Goal: Find specific fact: Find specific fact

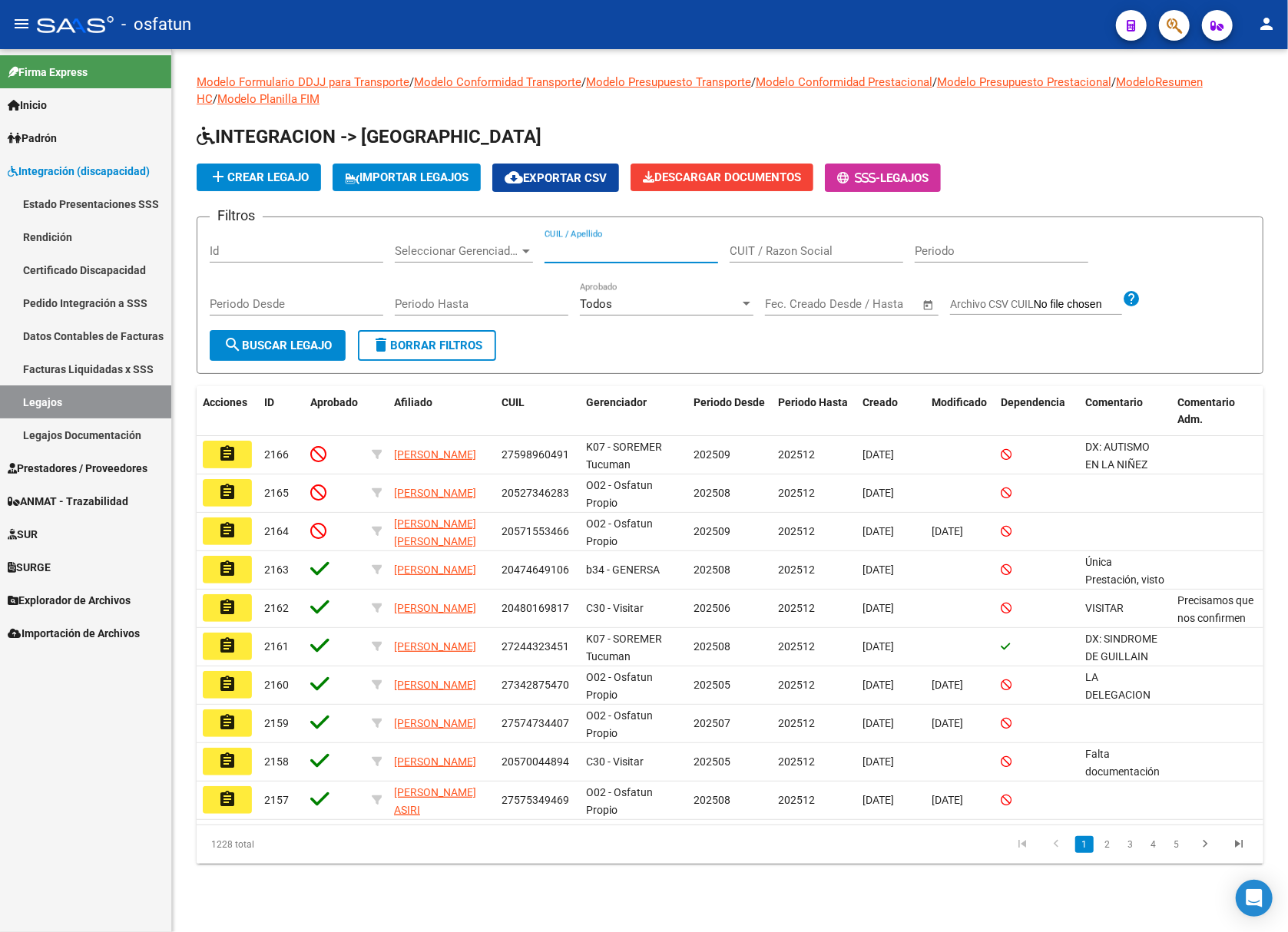
click at [572, 250] on input "CUIL / Apellido" at bounding box center [630, 250] width 173 height 14
click at [561, 250] on input "CUIL / Apellido" at bounding box center [630, 250] width 173 height 14
paste input "Carroza"
type input "Carroza"
click at [71, 455] on link "Prestadores / Proveedores" at bounding box center [86, 467] width 171 height 33
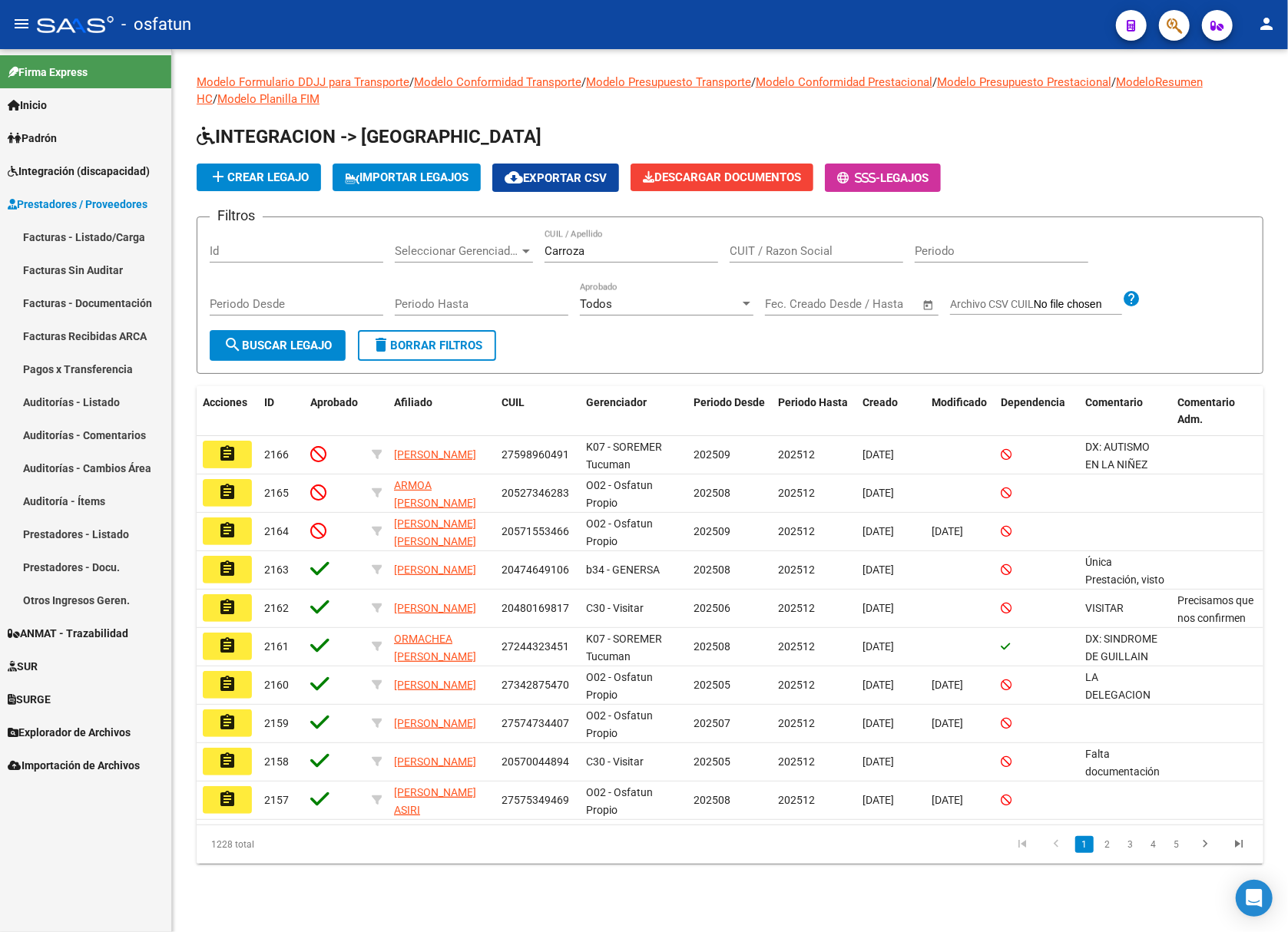
click at [120, 236] on link "Facturas - Listado/Carga" at bounding box center [86, 236] width 171 height 33
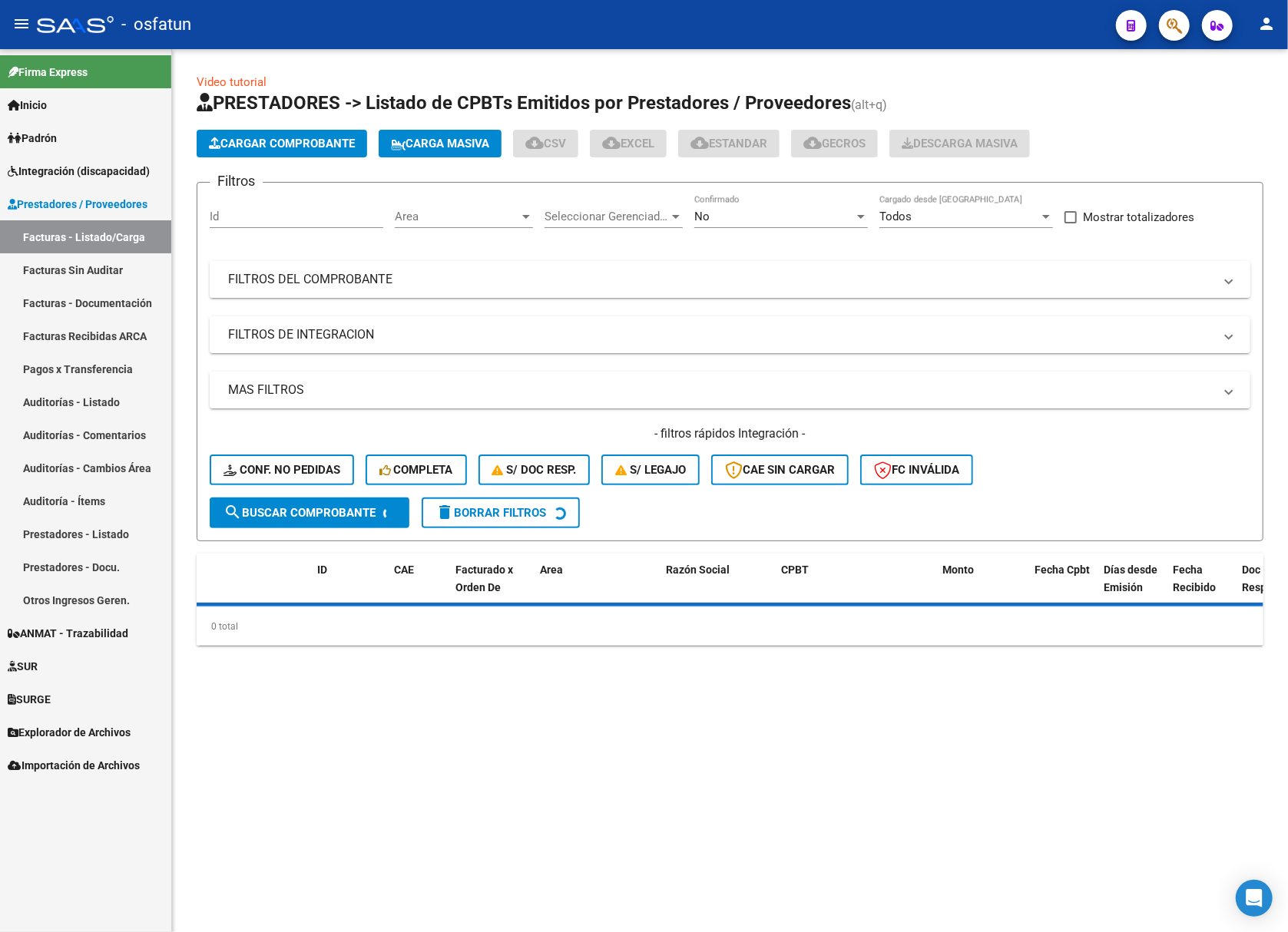
click at [343, 279] on mat-panel-title "FILTROS DEL COMPROBANTE" at bounding box center [721, 279] width 985 height 17
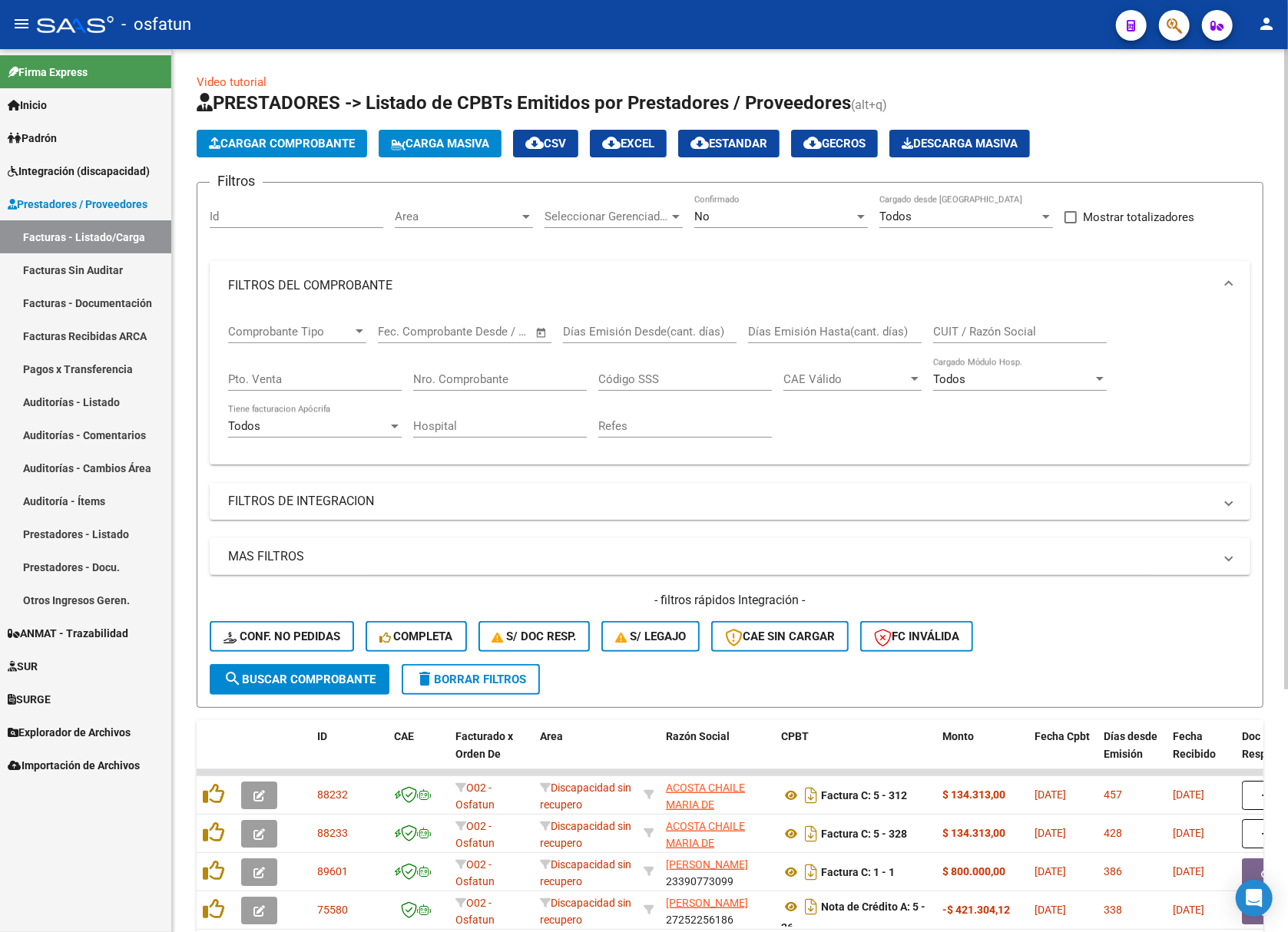
click at [966, 332] on input "CUIT / Razón Social" at bounding box center [1020, 331] width 173 height 14
paste input "Carroza"
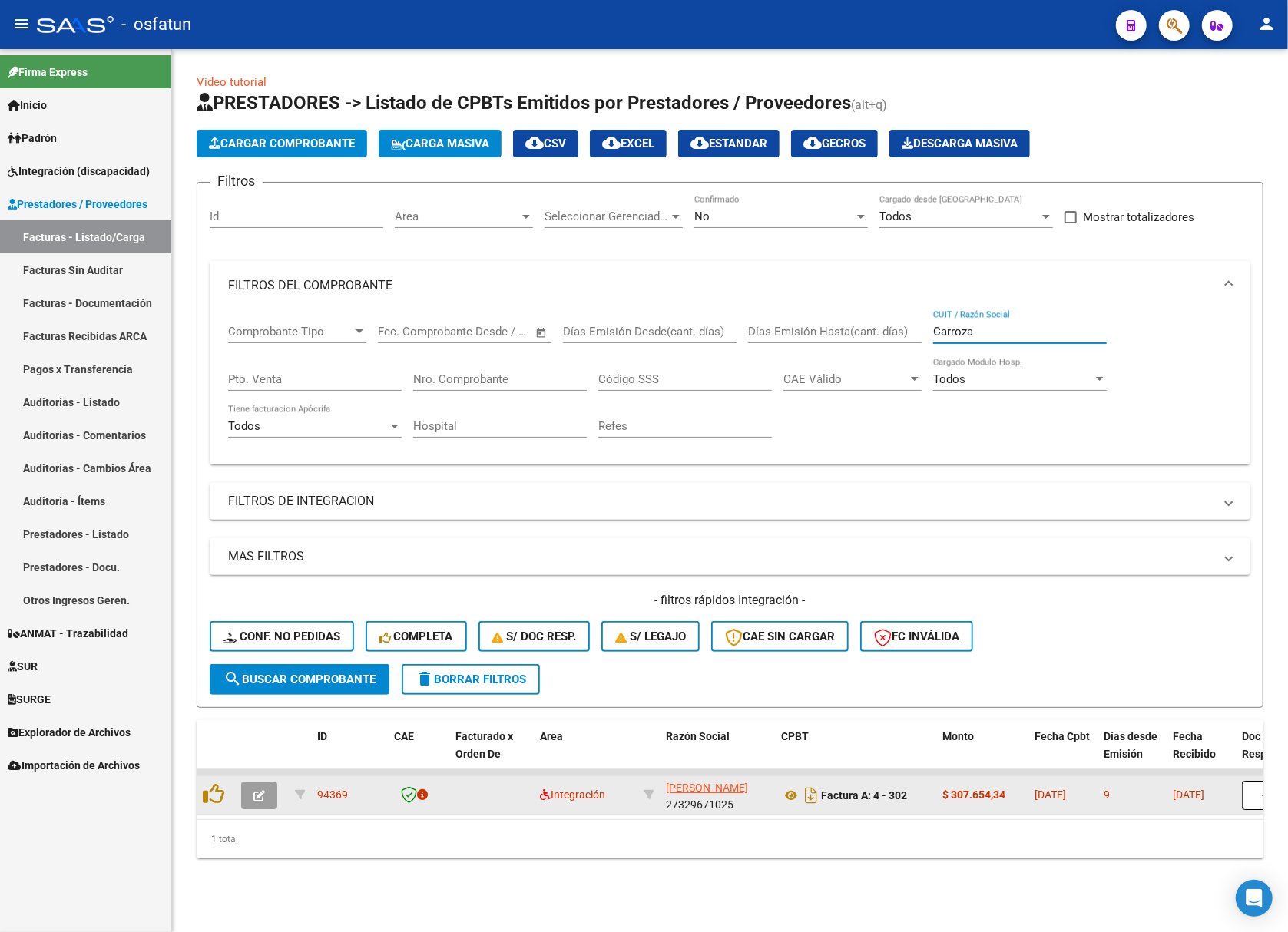
type input "Carroza"
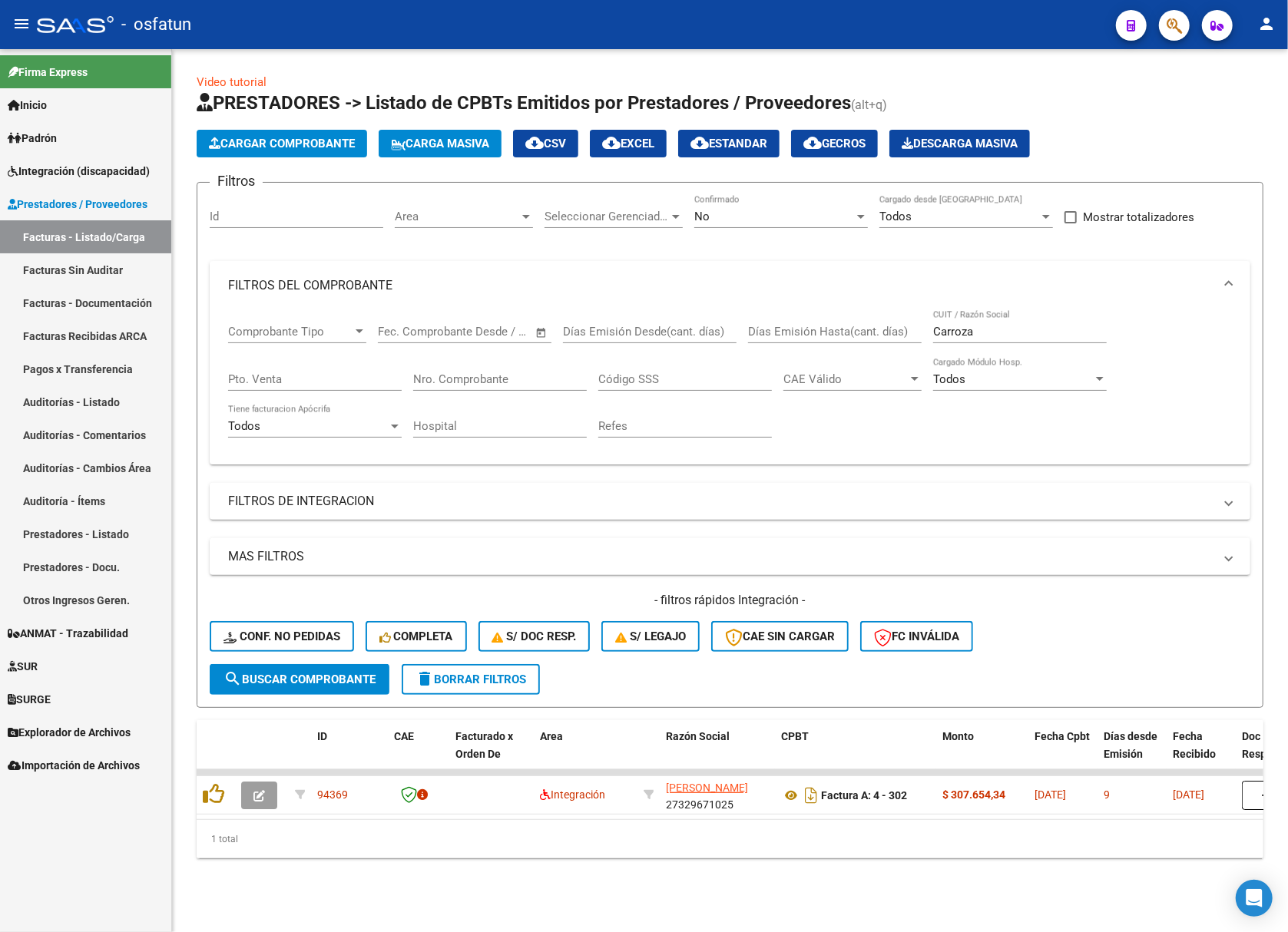
drag, startPoint x: 443, startPoint y: 812, endPoint x: 575, endPoint y: 817, distance: 132.1
click at [575, 817] on datatable-selection "94369 Integración CARROZA NOELIA HAIDE 27329671025 Factura A: 4 - 302 $ 307.654…" at bounding box center [729, 810] width 1066 height 14
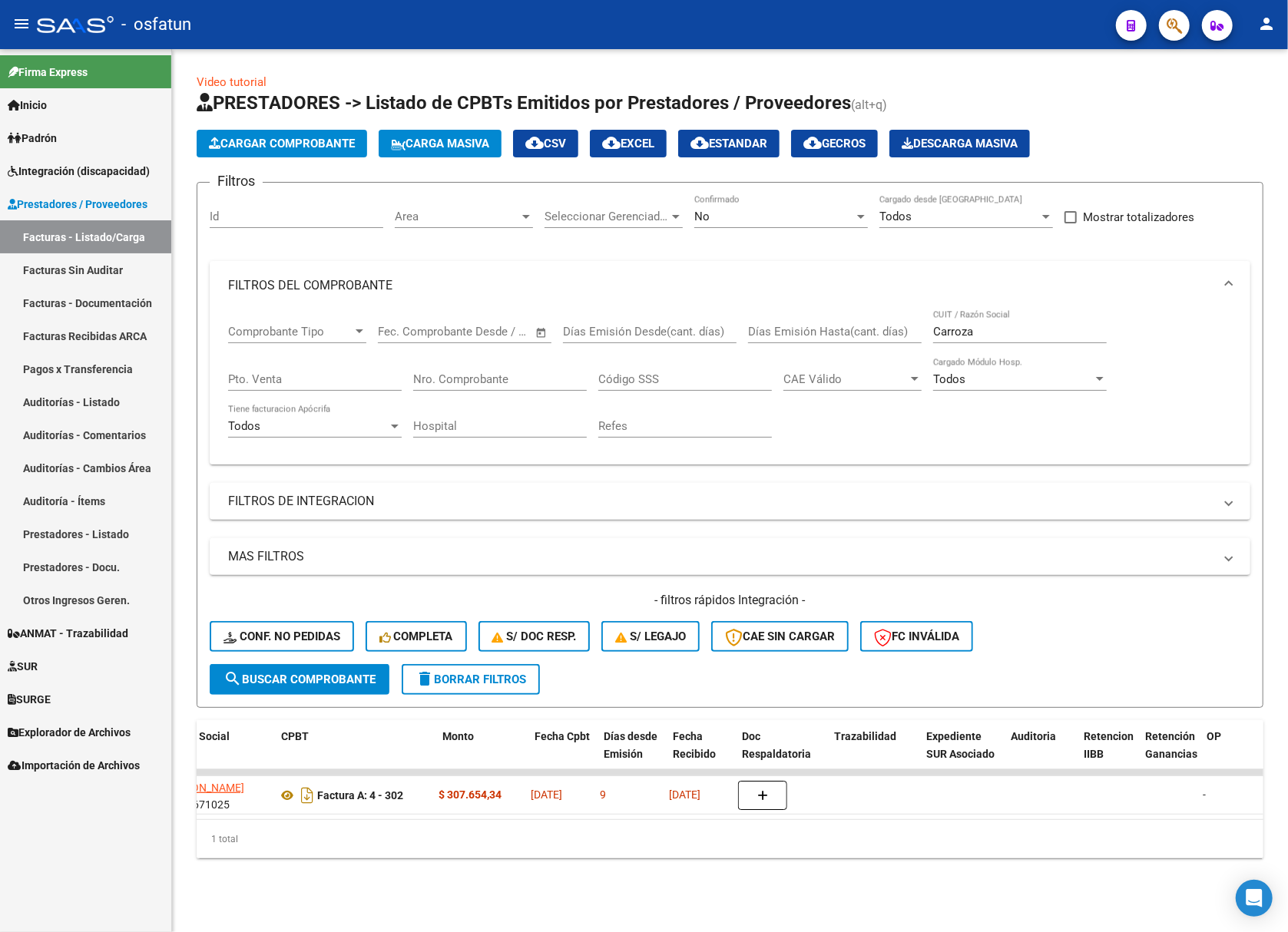
scroll to position [0, 307]
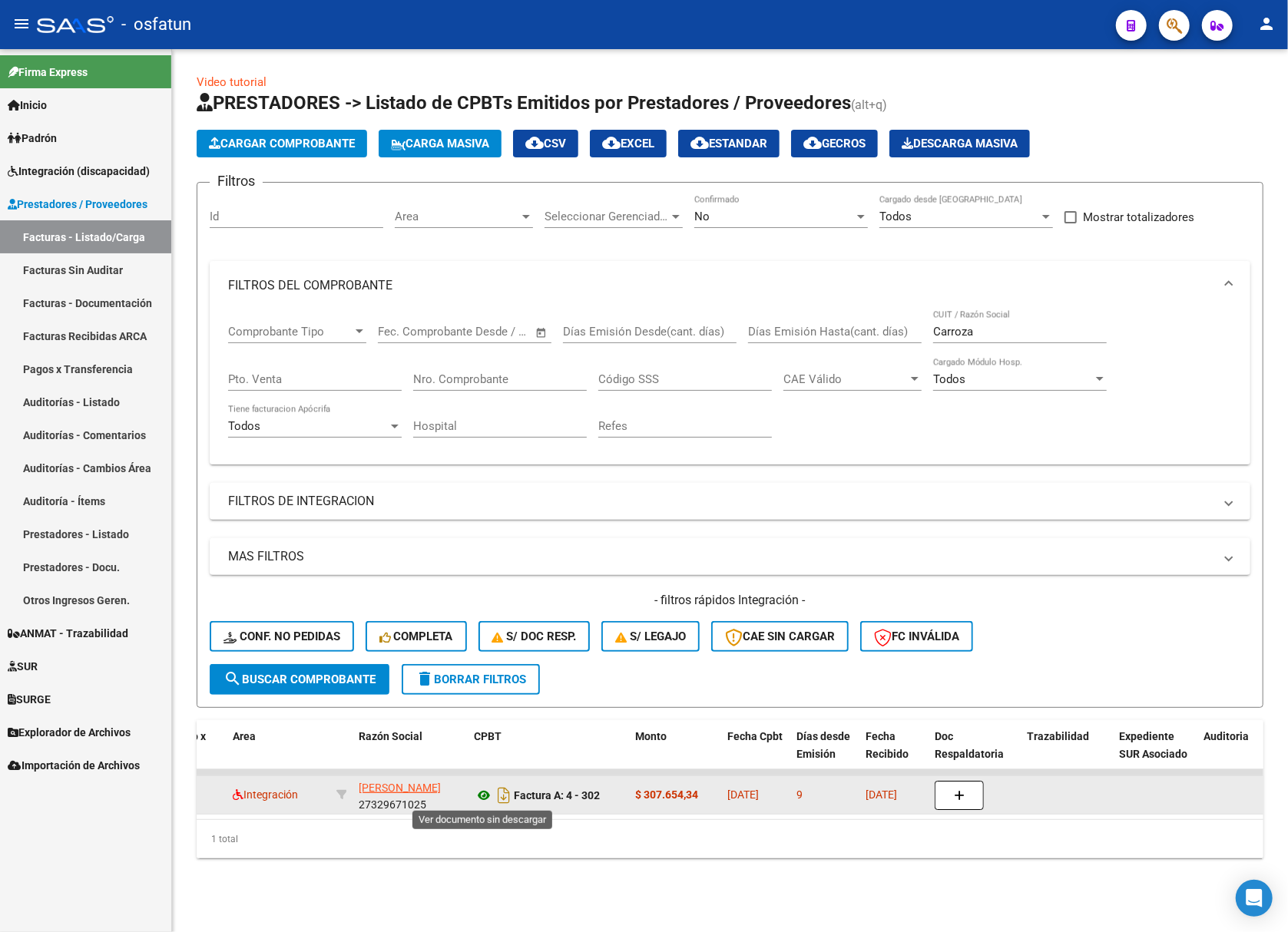
click at [480, 792] on icon at bounding box center [483, 795] width 20 height 19
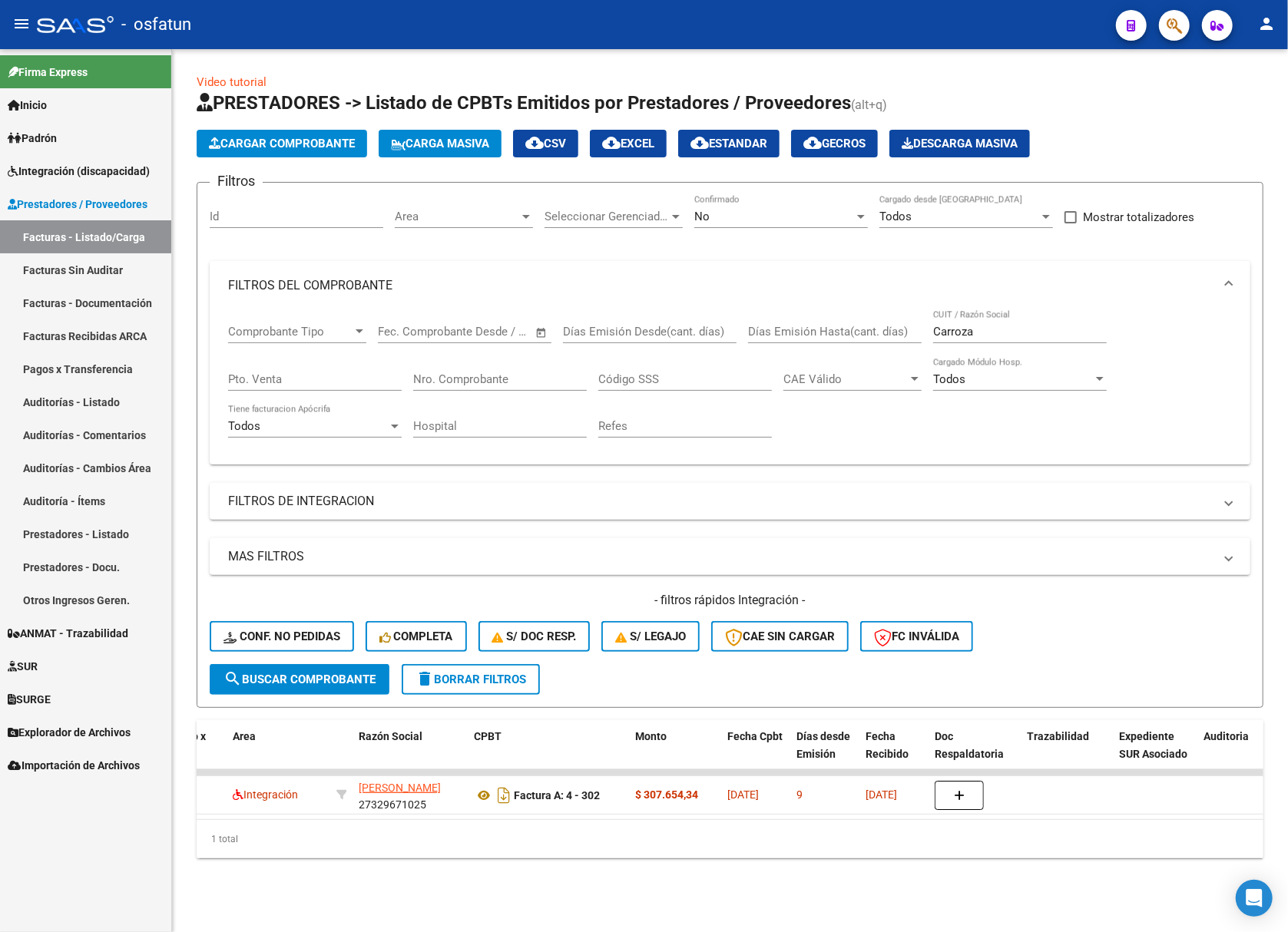
click at [840, 208] on div "No Confirmado" at bounding box center [780, 210] width 173 height 33
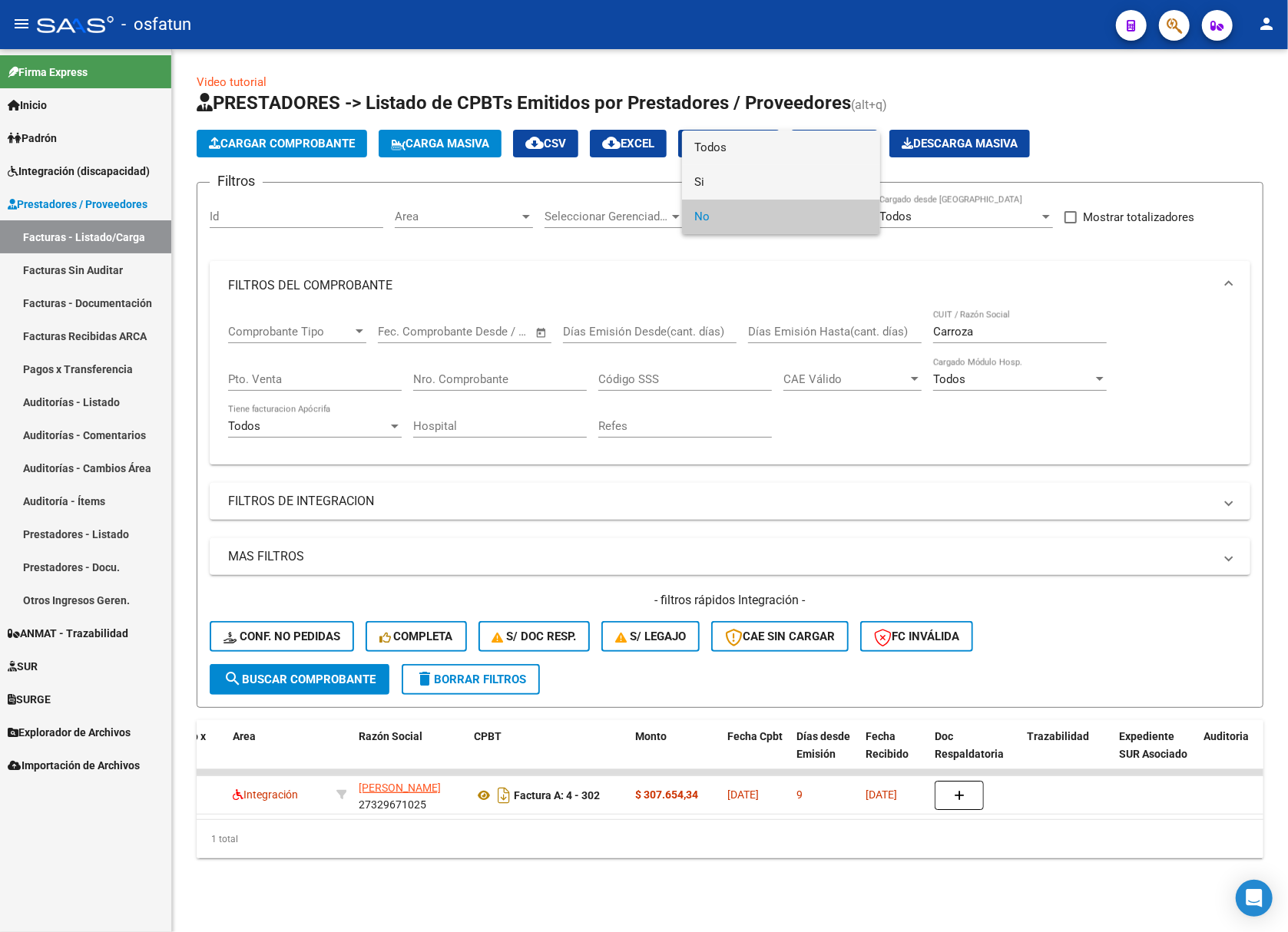
drag, startPoint x: 741, startPoint y: 164, endPoint x: 740, endPoint y: 151, distance: 13.0
click at [740, 151] on div "Todos Si No" at bounding box center [780, 182] width 198 height 103
click at [740, 151] on span "Todos" at bounding box center [780, 147] width 173 height 34
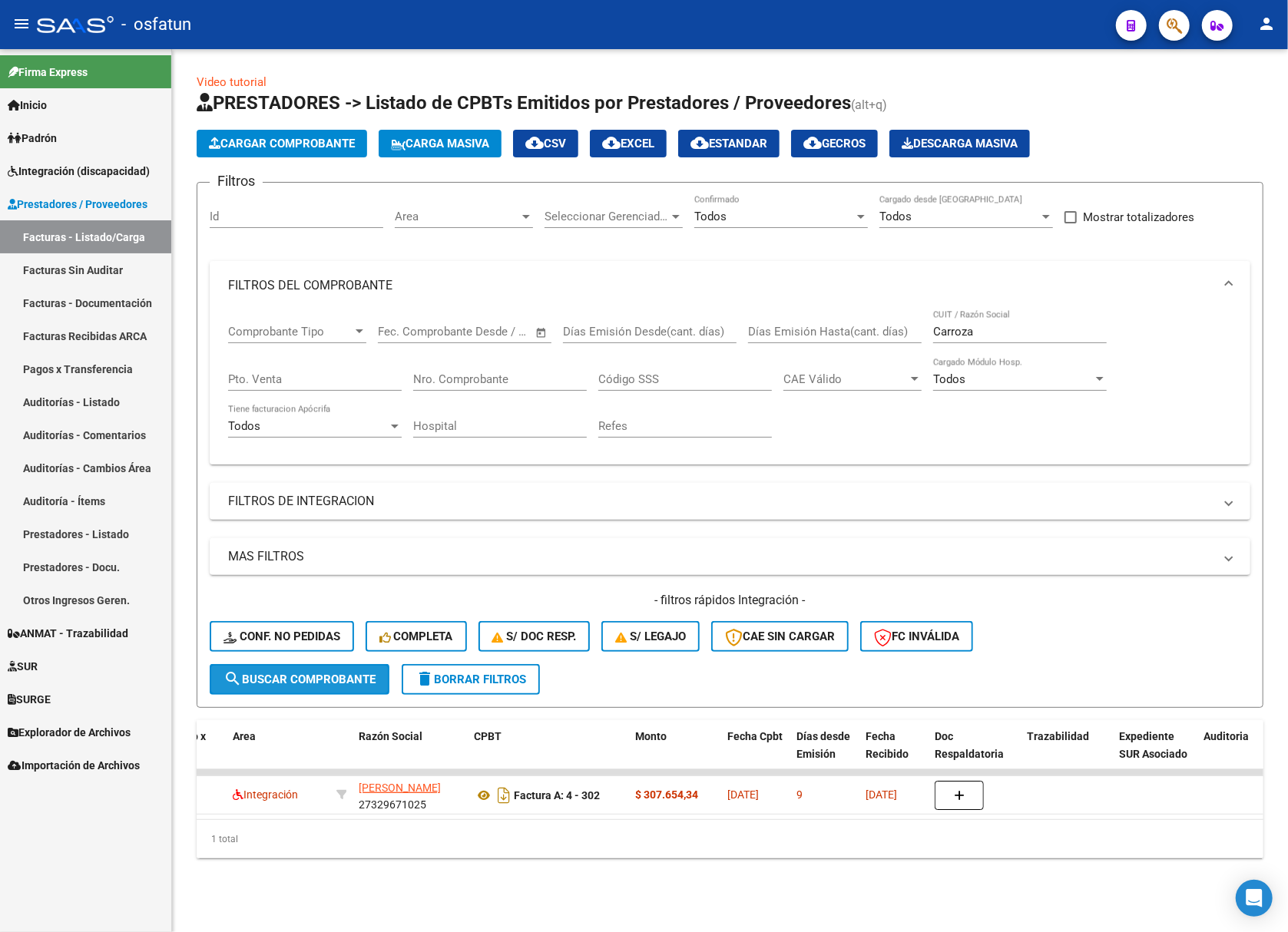
click at [336, 673] on span "search Buscar Comprobante" at bounding box center [299, 679] width 152 height 14
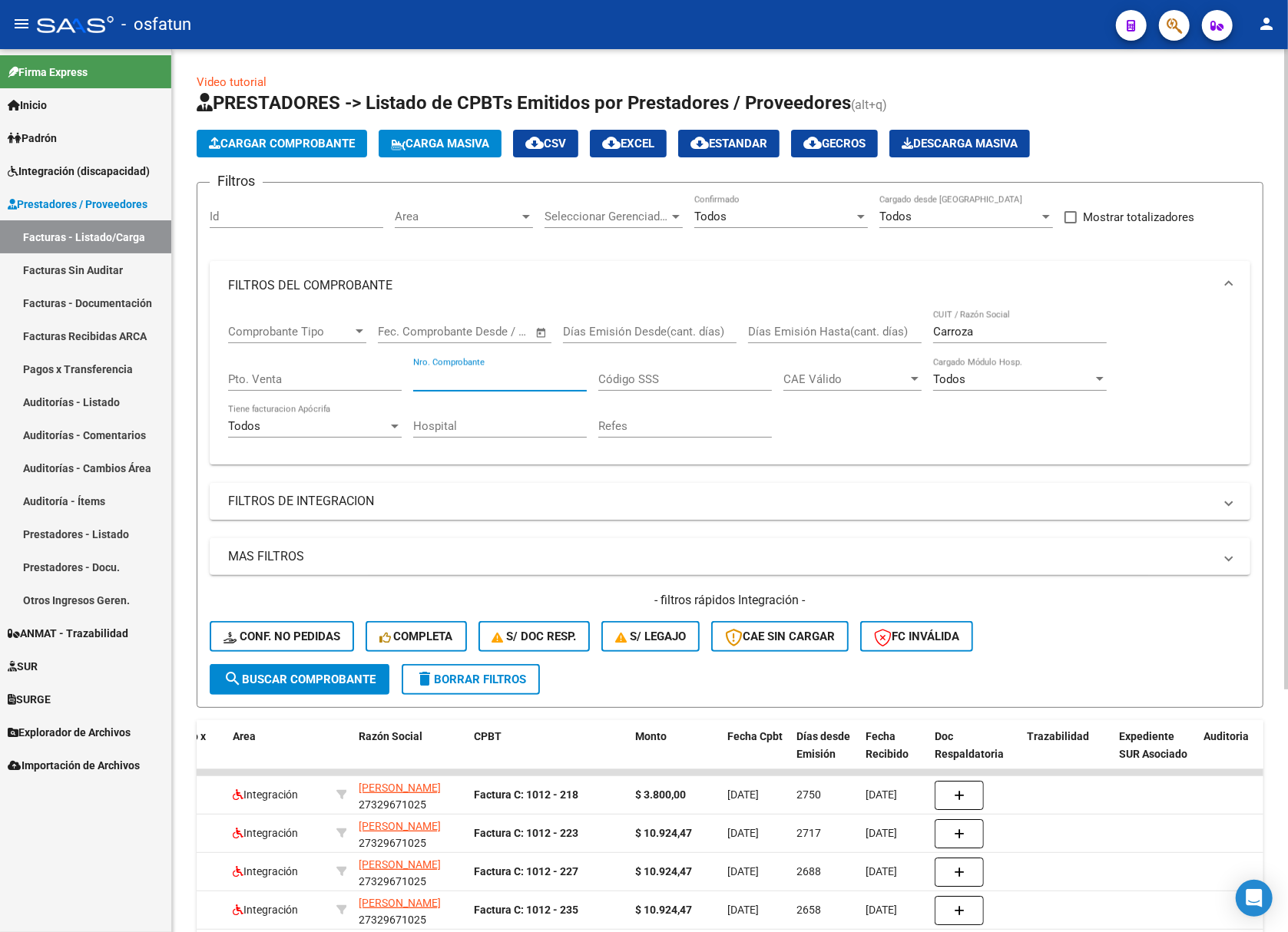
click at [468, 381] on input "Nro. Comprobante" at bounding box center [500, 379] width 173 height 14
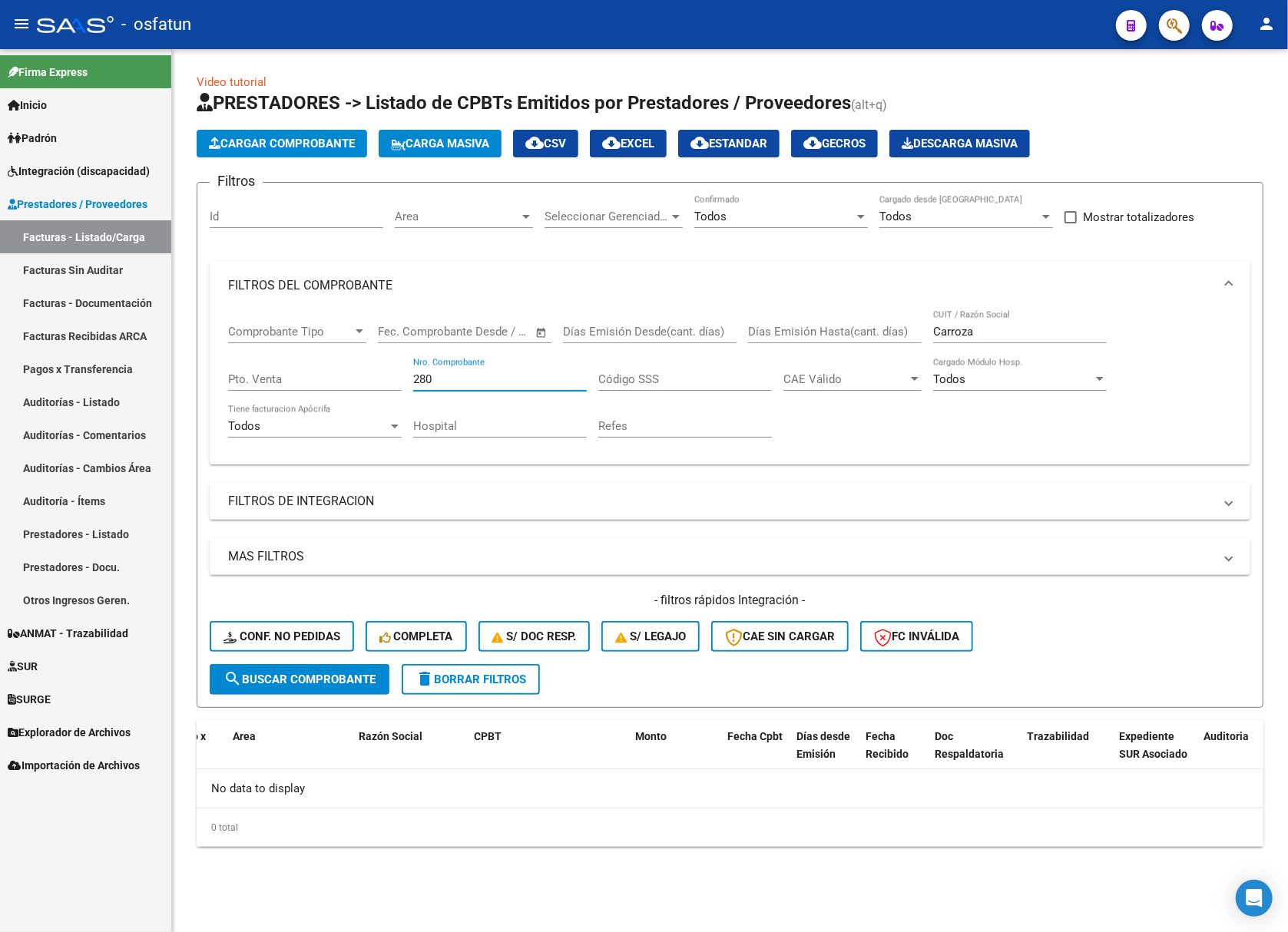
scroll to position [0, 0]
type input "2"
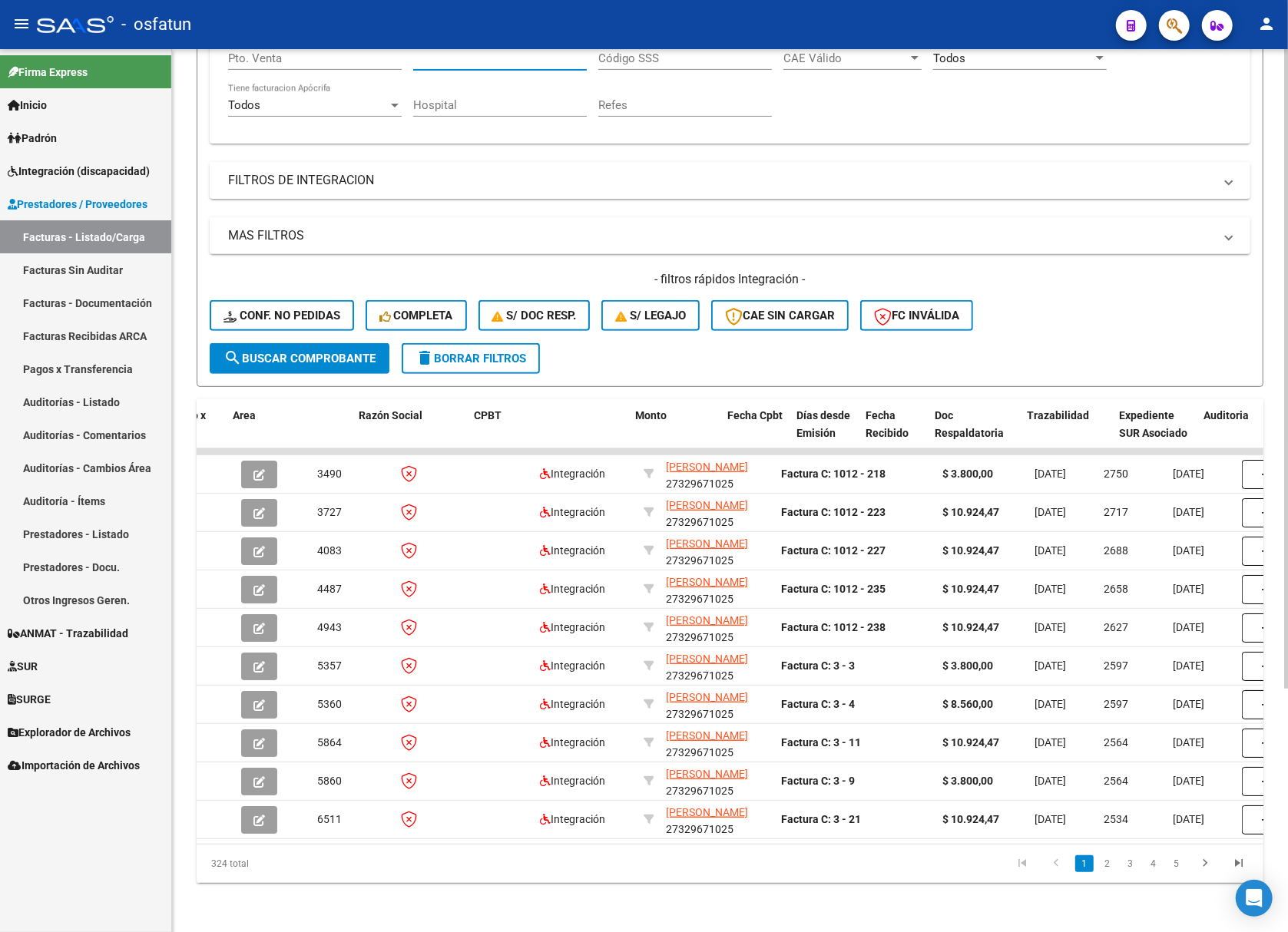
scroll to position [335, 0]
click at [871, 409] on span "Fecha Recibido" at bounding box center [887, 424] width 43 height 30
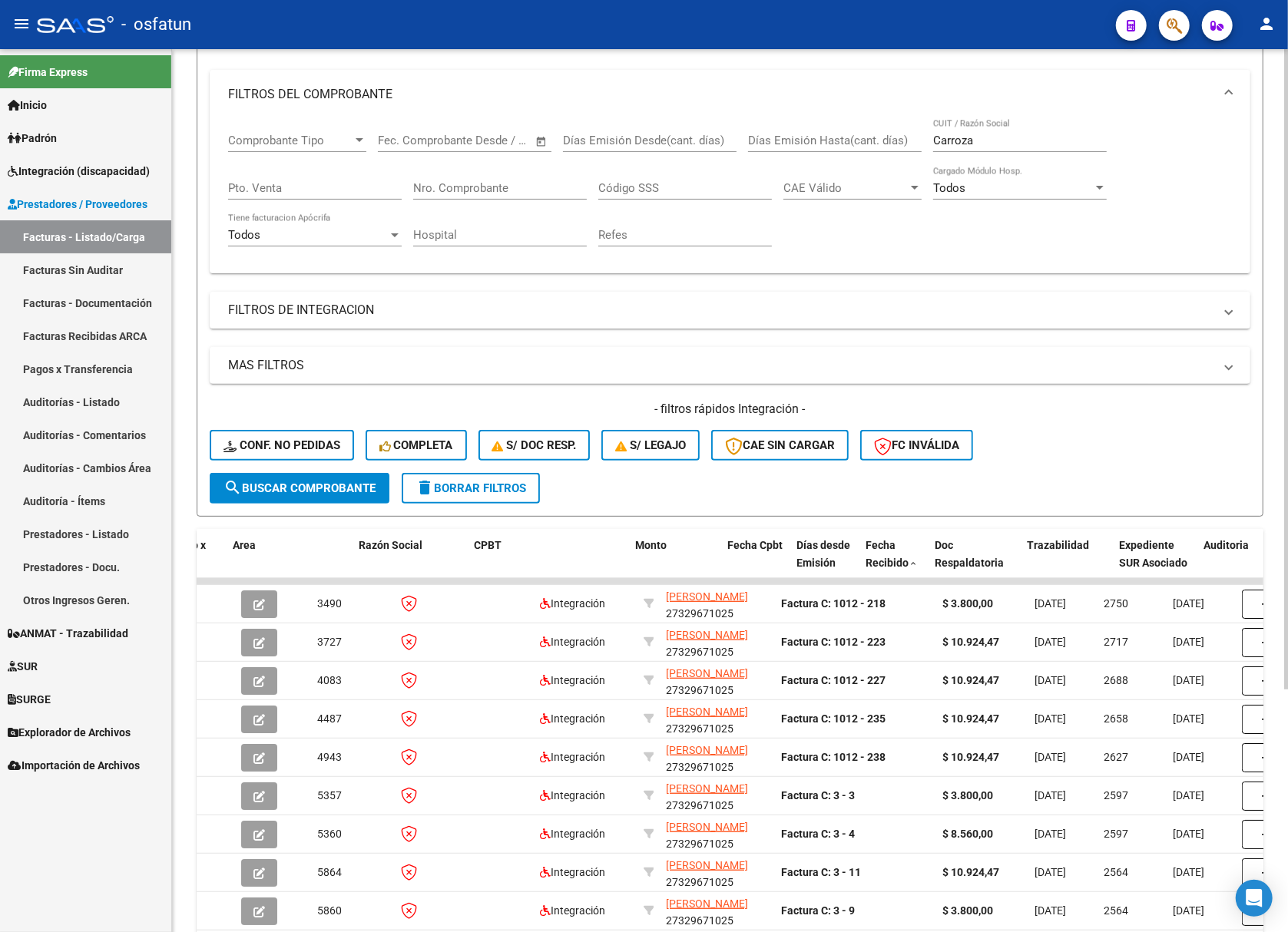
scroll to position [0, 0]
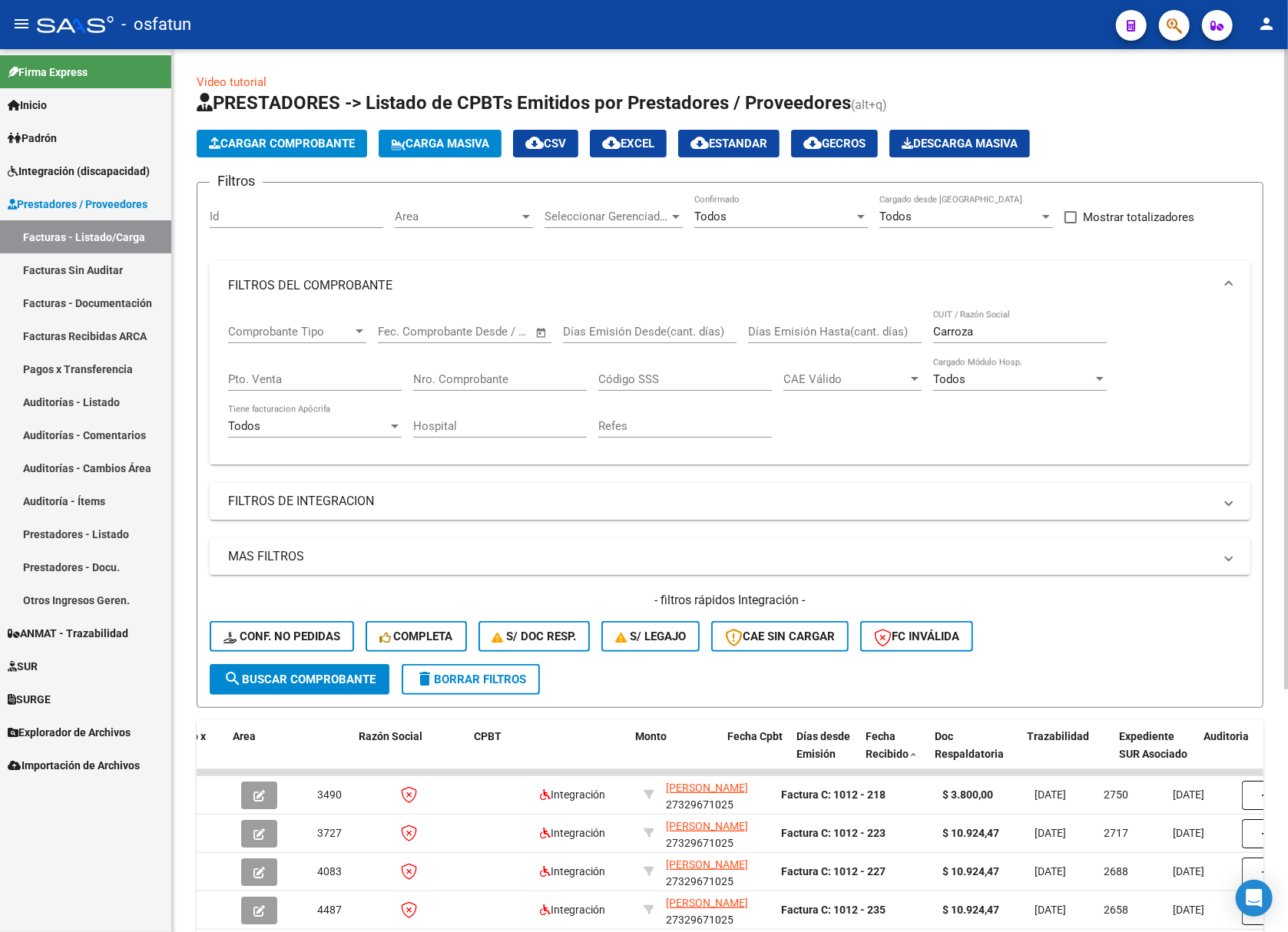
click at [728, 216] on div "Todos" at bounding box center [773, 216] width 159 height 14
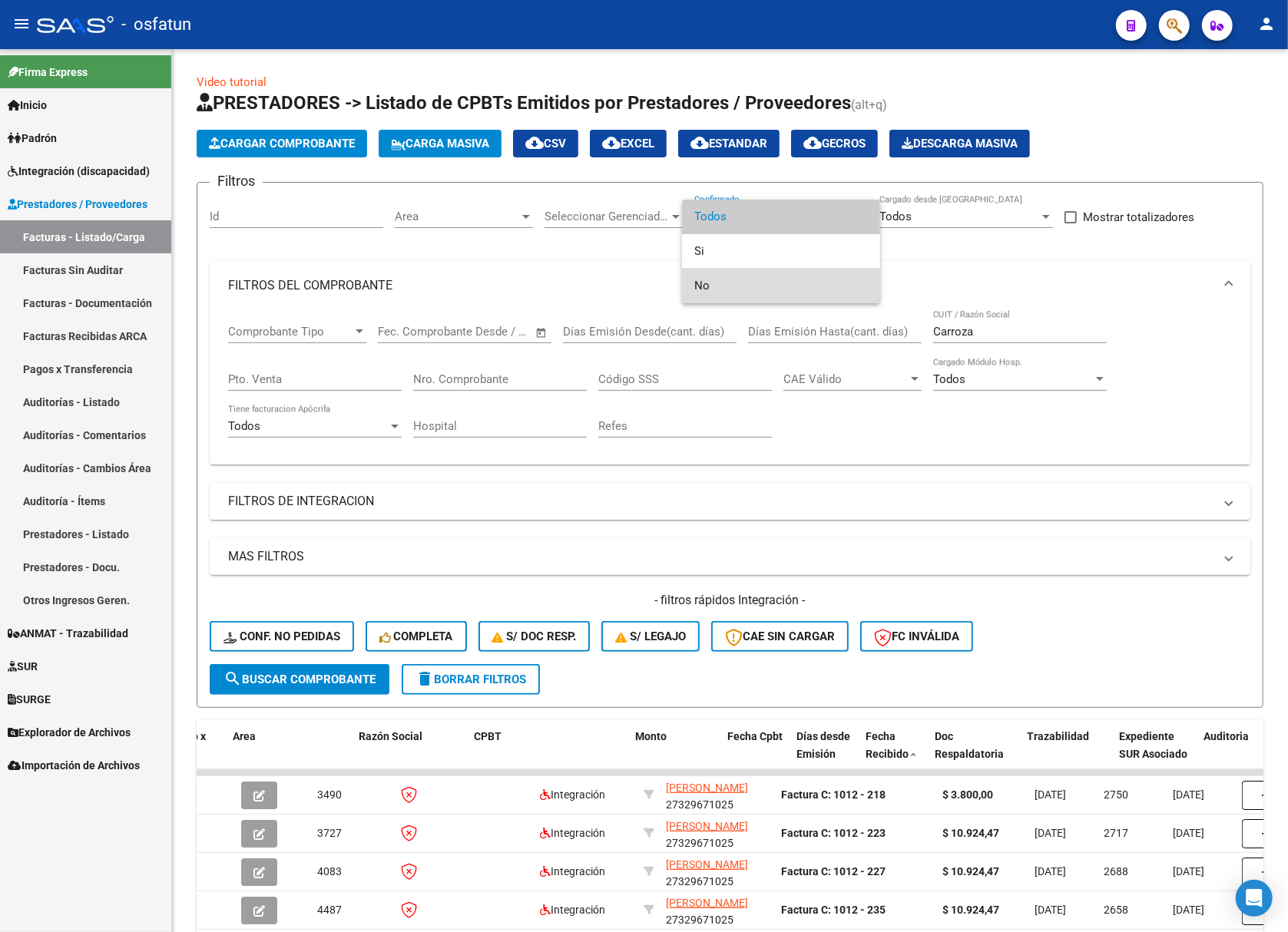
click at [724, 283] on span "No" at bounding box center [780, 286] width 173 height 34
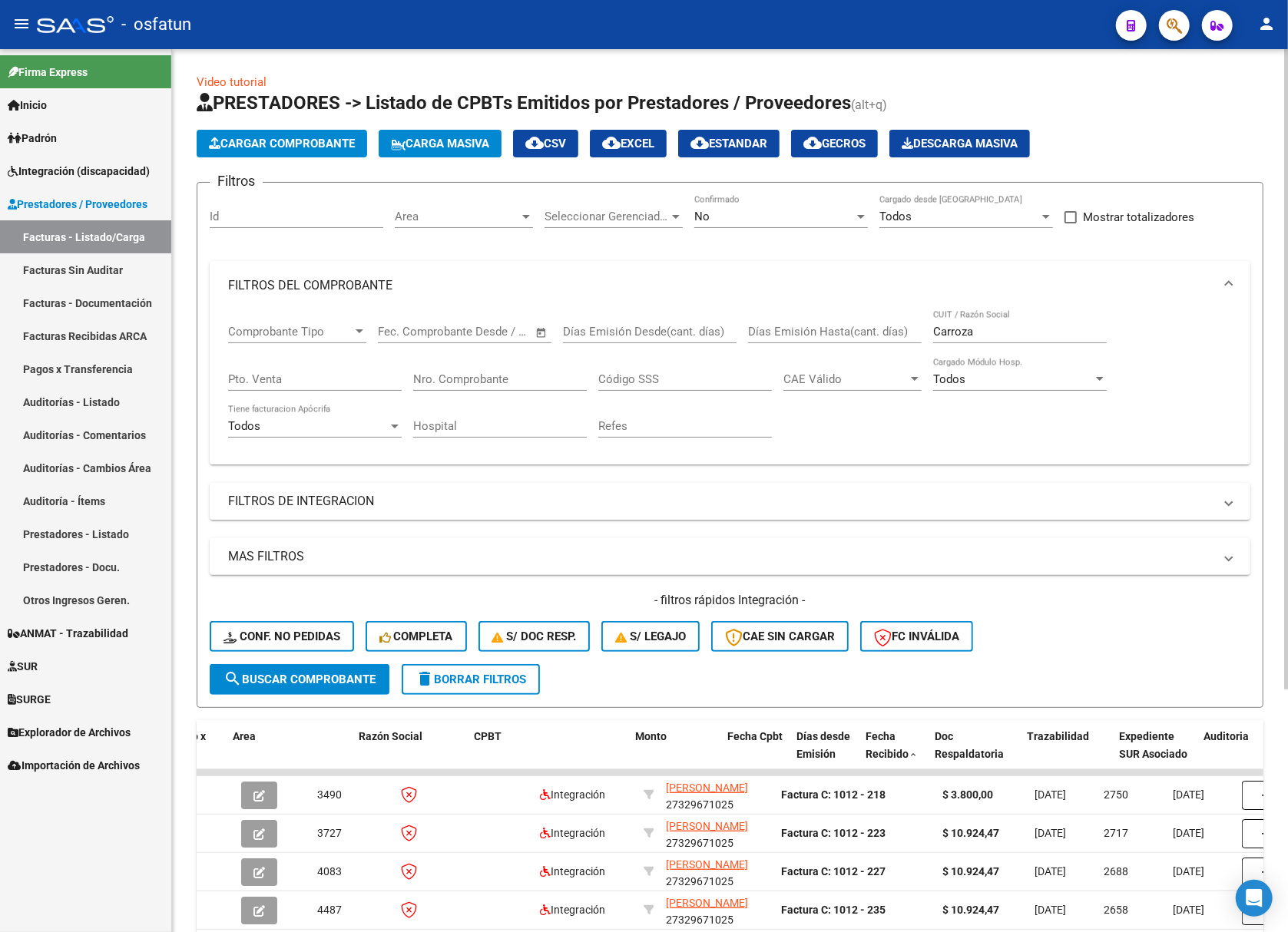
click at [298, 697] on form "Filtros Id Area Area Seleccionar Gerenciador Seleccionar Gerenciador No Confirm…" at bounding box center [729, 444] width 1066 height 526
click at [295, 688] on button "search Buscar Comprobante" at bounding box center [299, 679] width 180 height 31
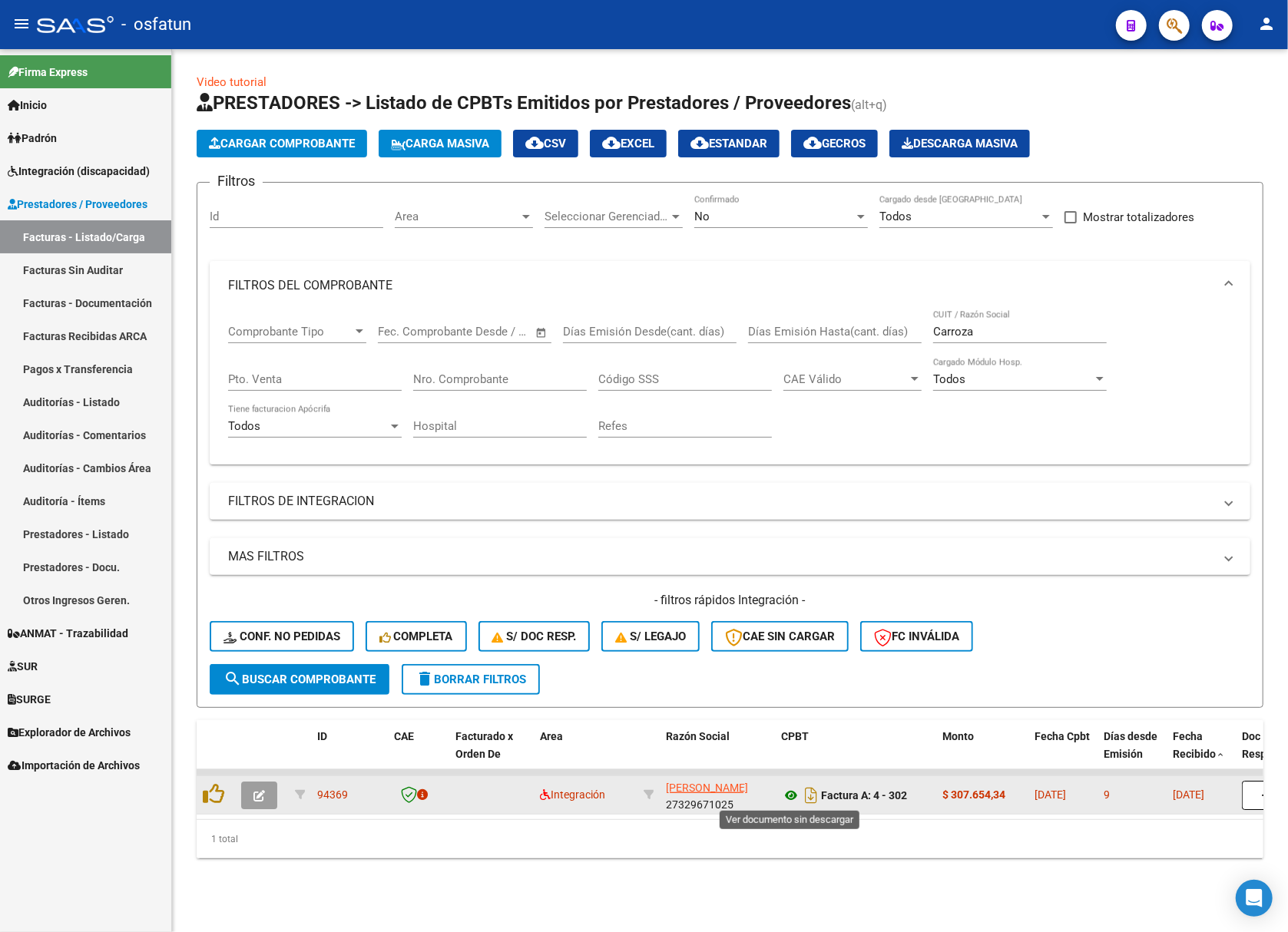
click at [787, 796] on icon at bounding box center [790, 795] width 20 height 19
click at [689, 786] on span "CARROZA NOELIA HAIDE" at bounding box center [707, 787] width 82 height 12
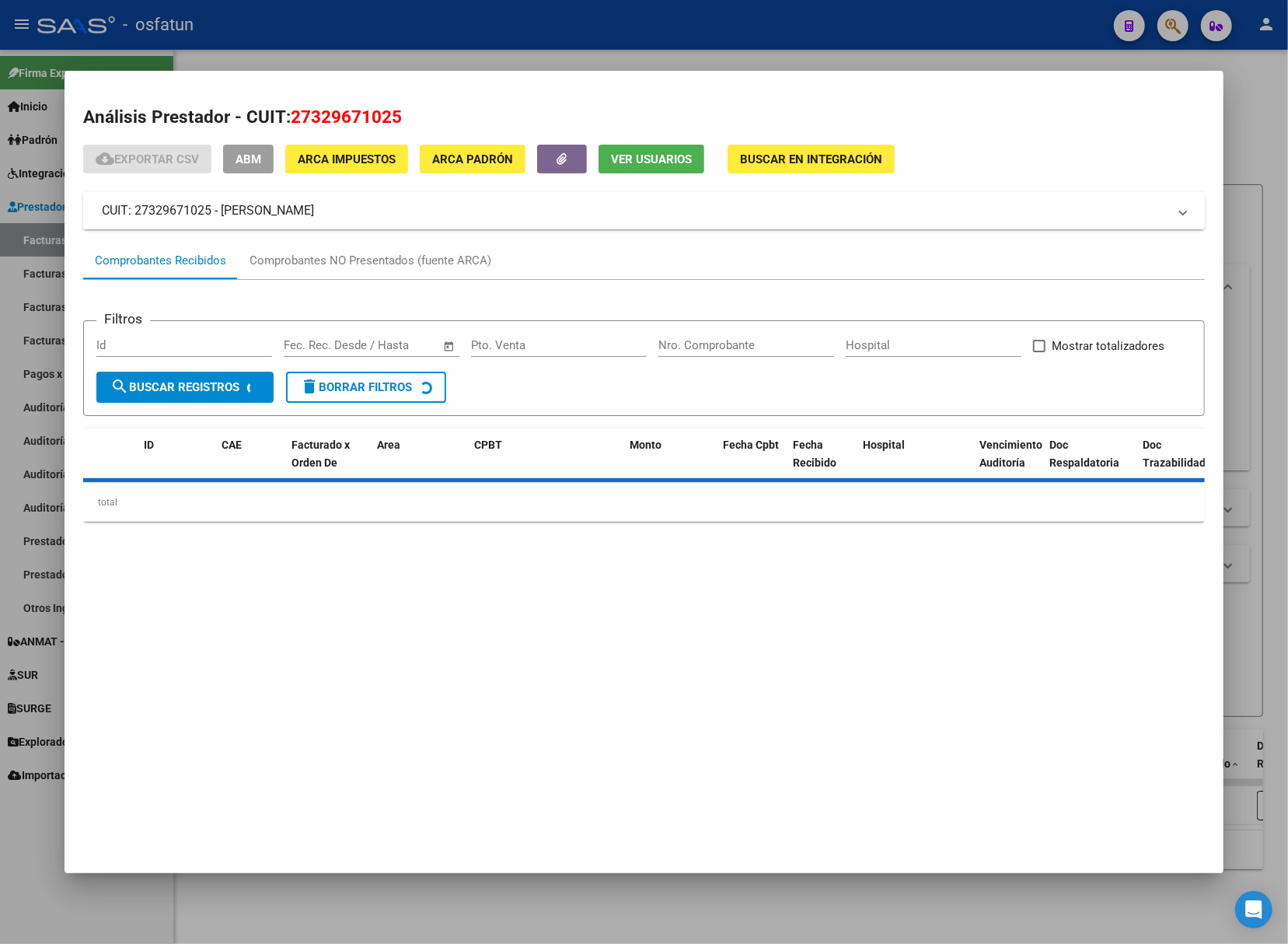
drag, startPoint x: 376, startPoint y: 212, endPoint x: 77, endPoint y: 197, distance: 299.4
click at [83, 197] on mat-expansion-panel-header "CUIT: 27329671025 - CARROZA NOELIA HAIDE" at bounding box center [644, 211] width 1122 height 38
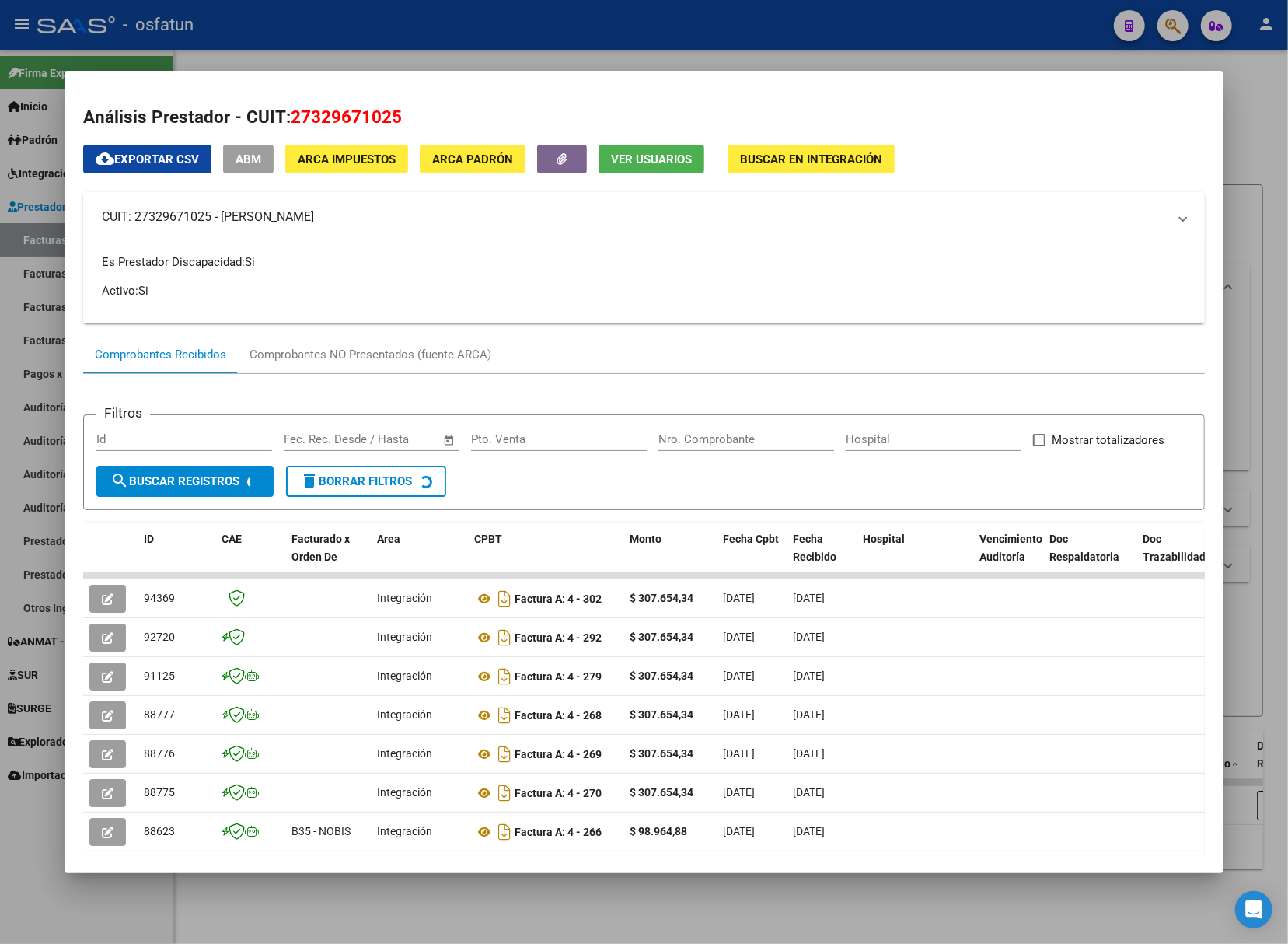
copy mat-panel-title "CUIT: 27329671025 - CARROZA NOELIA HAIDE"
